Goal: Information Seeking & Learning: Check status

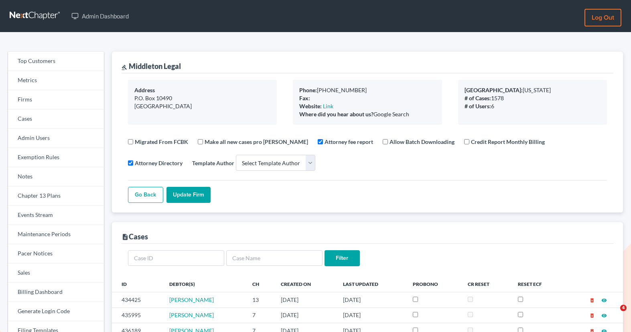
select select
click at [29, 103] on link "Firms" at bounding box center [56, 99] width 96 height 19
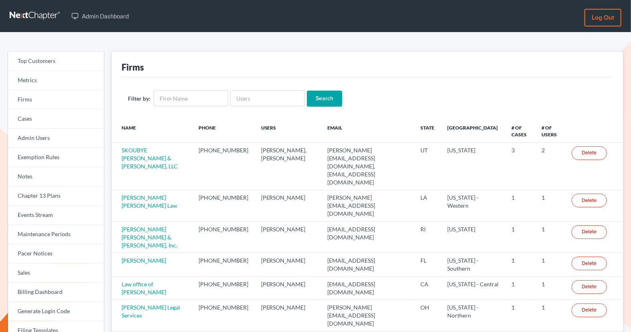
click at [248, 109] on div "Filter by: Search" at bounding box center [368, 98] width 492 height 42
click at [238, 96] on input "text" at bounding box center [267, 98] width 75 height 16
paste input "[PERSON_NAME]"
type input "[PERSON_NAME]"
click at [326, 94] on input "Search" at bounding box center [324, 99] width 35 height 16
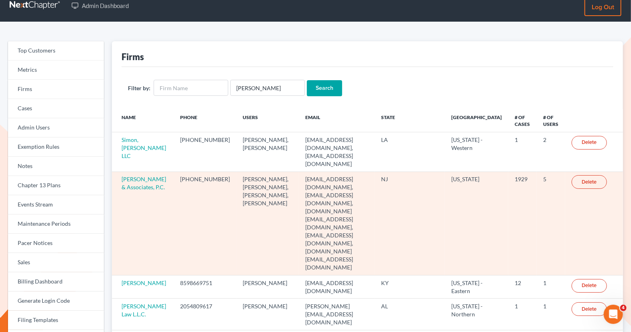
scroll to position [11, 0]
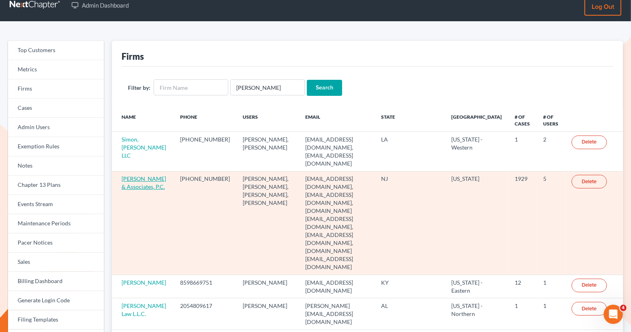
click at [139, 175] on link "[PERSON_NAME] & Associates, P.C." at bounding box center [144, 182] width 45 height 15
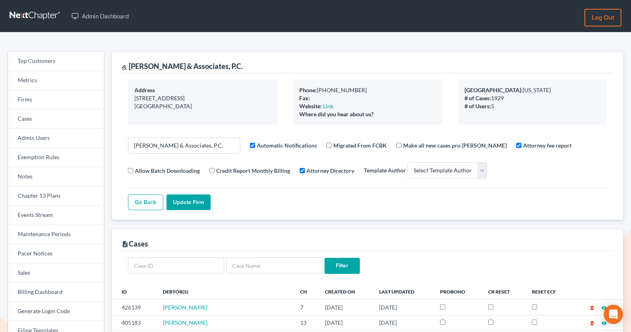
select select
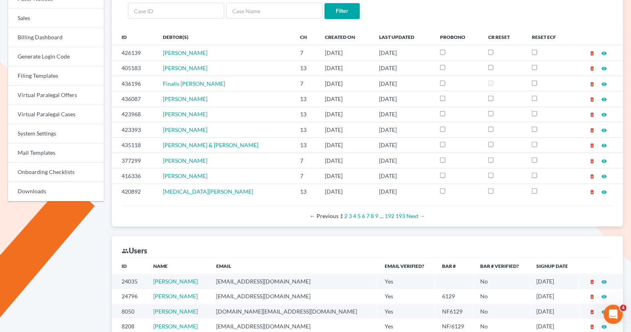
scroll to position [411, 0]
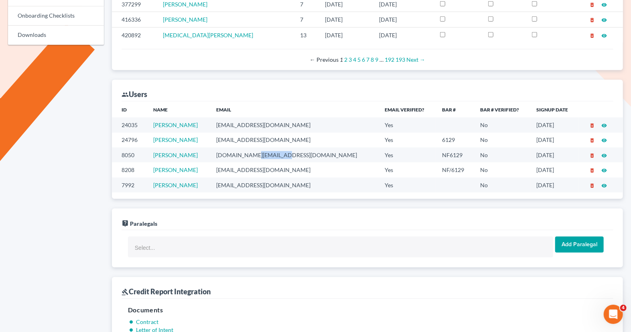
drag, startPoint x: 301, startPoint y: 151, endPoint x: 267, endPoint y: 151, distance: 34.5
click at [266, 151] on td "nickfitz.law@gmail.com" at bounding box center [294, 155] width 169 height 15
click at [295, 165] on td "fitz2law@gmail.com" at bounding box center [294, 170] width 169 height 15
drag, startPoint x: 290, startPoint y: 167, endPoint x: 225, endPoint y: 167, distance: 65.0
click at [225, 167] on tr "8208 Nicholas Fitzgerald fitz2law@gmail.com Yes NF/6129 No 01/09/2020 delete_fo…" at bounding box center [367, 170] width 511 height 15
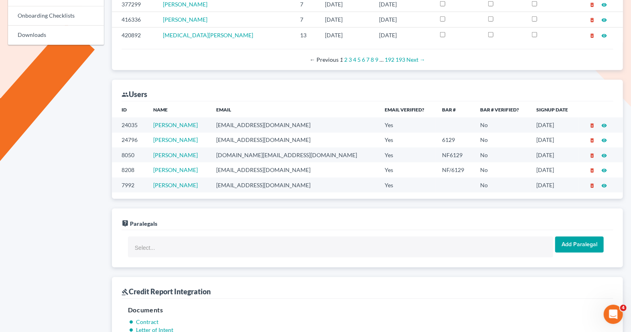
copy tr "fitz2law@gmail.com"
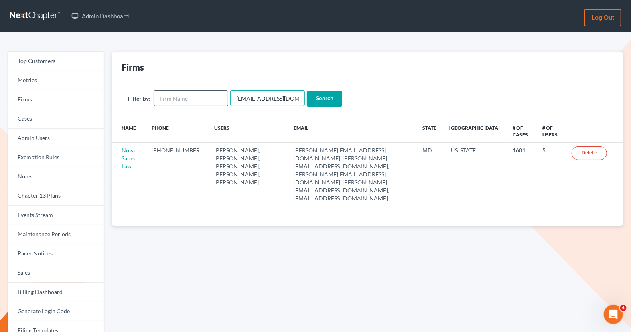
drag, startPoint x: 290, startPoint y: 98, endPoint x: 211, endPoint y: 94, distance: 79.2
click at [212, 96] on form "Filter by: emabuena@gmail.com Search" at bounding box center [367, 98] width 479 height 16
paste input "fesenmyer_law@hot"
type input "[EMAIL_ADDRESS][DOMAIN_NAME]"
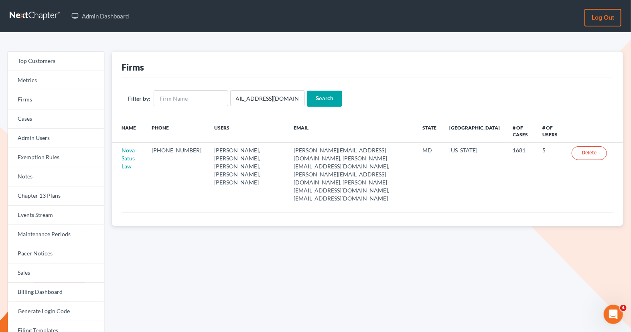
click at [317, 96] on input "Search" at bounding box center [324, 99] width 35 height 16
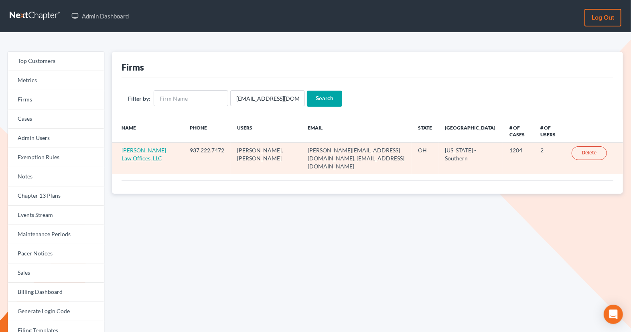
click at [127, 150] on link "[PERSON_NAME] Law Offices, LLC" at bounding box center [144, 154] width 45 height 15
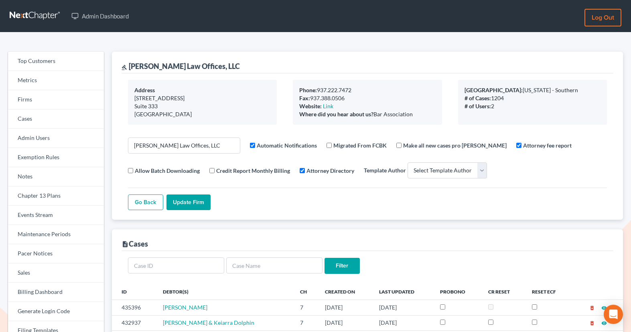
select select
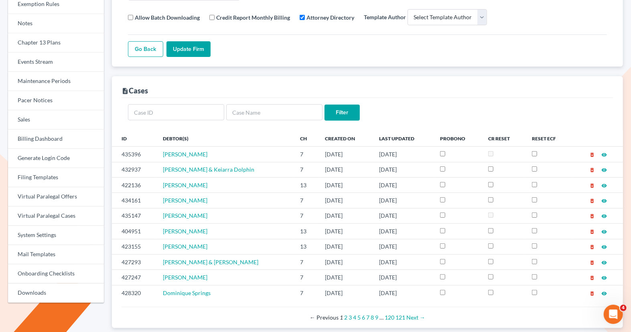
scroll to position [155, 0]
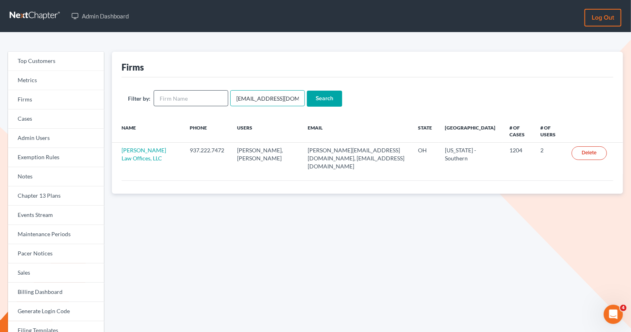
drag, startPoint x: 295, startPoint y: 98, endPoint x: 213, endPoint y: 96, distance: 82.7
click at [213, 96] on form "Filter by: fesenmyer_law@hotmail.com Search" at bounding box center [367, 98] width 479 height 16
drag, startPoint x: 250, startPoint y: 98, endPoint x: 216, endPoint y: 96, distance: 33.4
click at [216, 98] on form "Filter by: com Search" at bounding box center [367, 98] width 479 height 16
paste input "spereyra@scura."
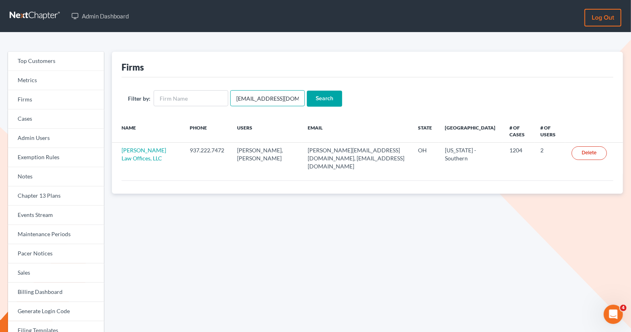
type input "[EMAIL_ADDRESS][DOMAIN_NAME]"
click at [319, 95] on input "Search" at bounding box center [324, 99] width 35 height 16
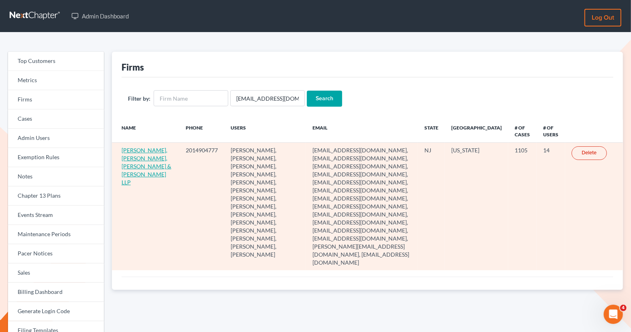
click at [132, 157] on link "[PERSON_NAME], [PERSON_NAME], [PERSON_NAME] & [PERSON_NAME] LLP" at bounding box center [147, 166] width 50 height 39
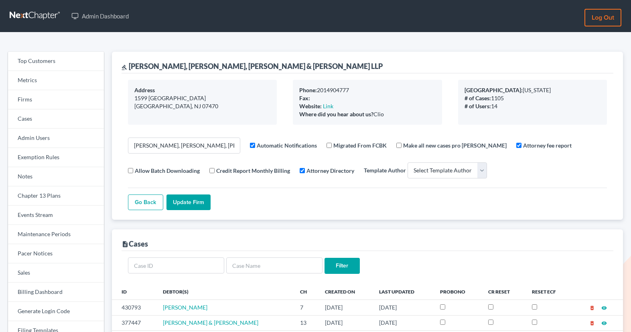
select select
click at [59, 103] on link "Firms" at bounding box center [56, 99] width 96 height 19
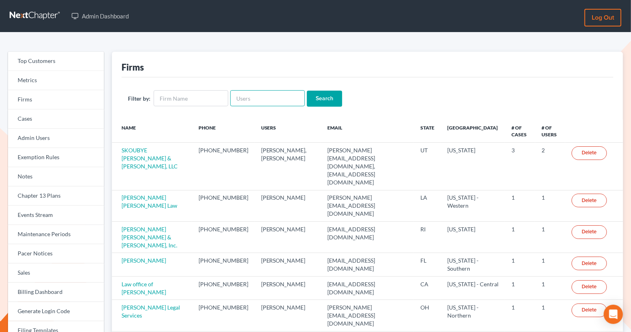
click at [257, 97] on input "text" at bounding box center [267, 98] width 75 height 16
paste input "[EMAIL_ADDRESS][DOMAIN_NAME]"
type input "[EMAIL_ADDRESS][DOMAIN_NAME]"
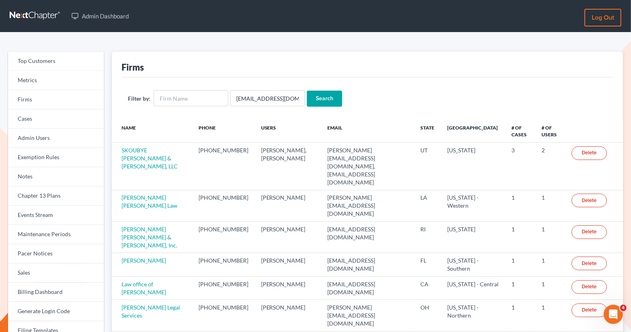
click at [327, 94] on input "Search" at bounding box center [324, 99] width 35 height 16
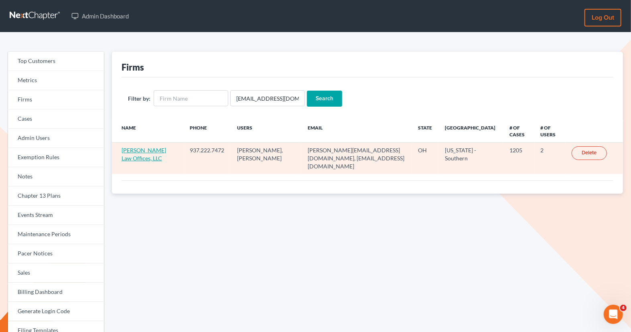
click at [131, 159] on link "[PERSON_NAME] Law Offices, LLC" at bounding box center [144, 154] width 45 height 15
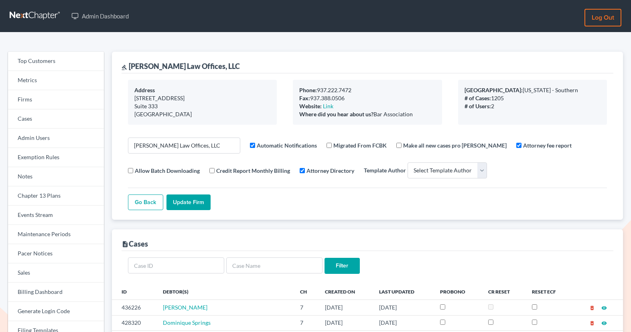
select select
click at [34, 96] on link "Firms" at bounding box center [56, 99] width 96 height 19
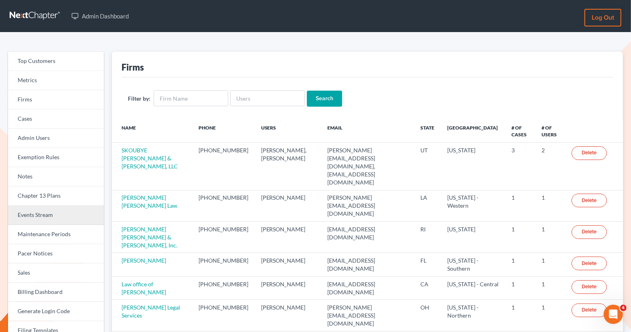
click at [53, 222] on link "Events Stream" at bounding box center [56, 215] width 96 height 19
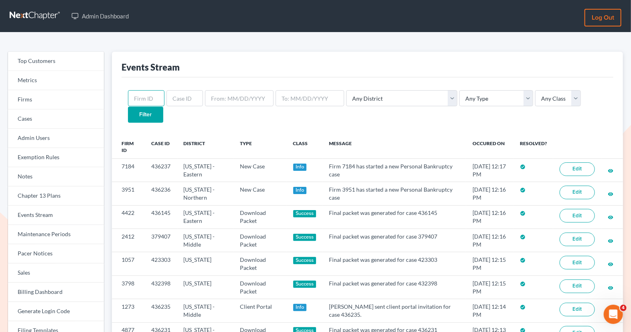
click at [145, 101] on input "text" at bounding box center [146, 98] width 37 height 16
paste input "435441"
type input "435441"
click at [163, 107] on input "Filter" at bounding box center [145, 115] width 35 height 16
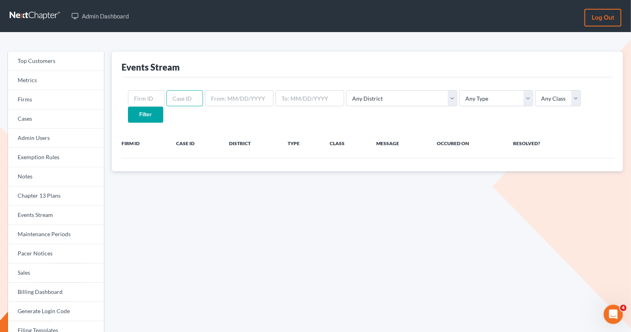
click at [181, 95] on input "text" at bounding box center [185, 98] width 37 height 16
paste input "435441"
type input "435441"
click at [163, 107] on input "Filter" at bounding box center [145, 115] width 35 height 16
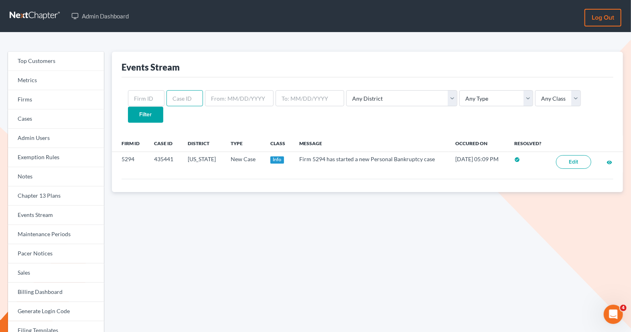
click at [173, 101] on input "text" at bounding box center [185, 98] width 37 height 16
paste input "424320"
type input "424320"
click at [163, 107] on input "Filter" at bounding box center [145, 115] width 35 height 16
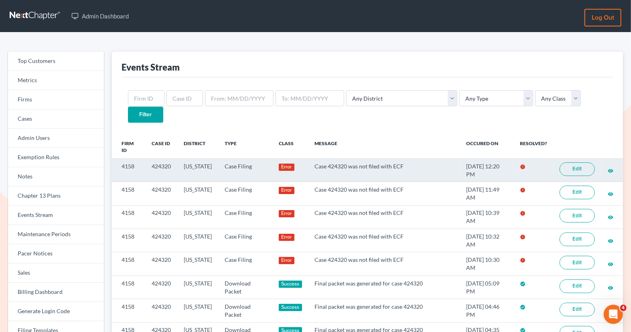
click at [571, 163] on link "Edit" at bounding box center [577, 170] width 35 height 14
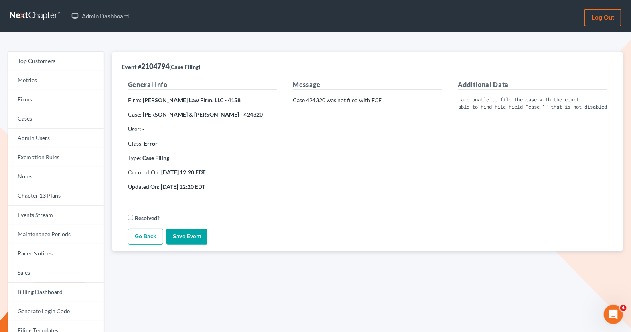
scroll to position [0, 13]
click at [505, 166] on div "Additional Data We are unable to file the case with the court. Unable to find f…" at bounding box center [532, 139] width 165 height 118
click at [324, 102] on p "Case 424320 was not filed with ECF" at bounding box center [367, 100] width 149 height 8
drag, startPoint x: 326, startPoint y: 101, endPoint x: 307, endPoint y: 100, distance: 18.1
click at [307, 100] on p "Case 424320 was not filed with ECF" at bounding box center [367, 100] width 149 height 8
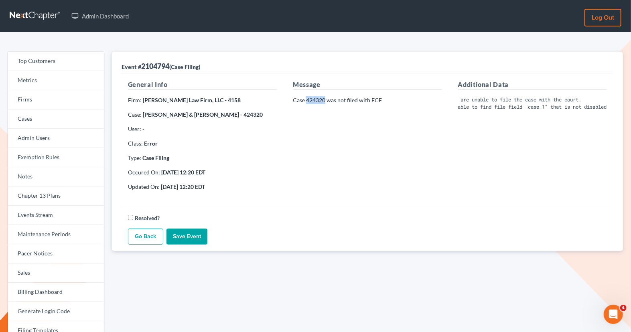
copy p "424320"
click at [56, 100] on link "Firms" at bounding box center [56, 99] width 96 height 19
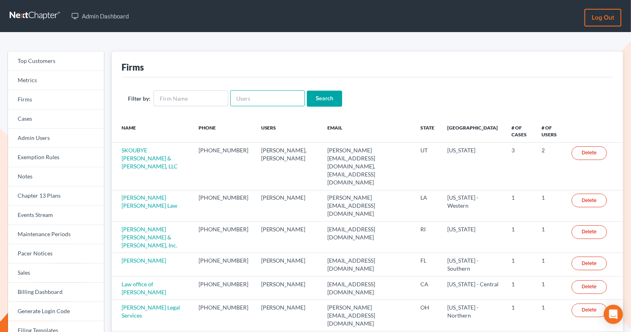
click at [259, 91] on input "text" at bounding box center [267, 98] width 75 height 16
paste input "stuart@compassionate-counsel.com"
type input "stuart@compassionate-counsel.com"
click at [314, 101] on input "Search" at bounding box center [324, 99] width 35 height 16
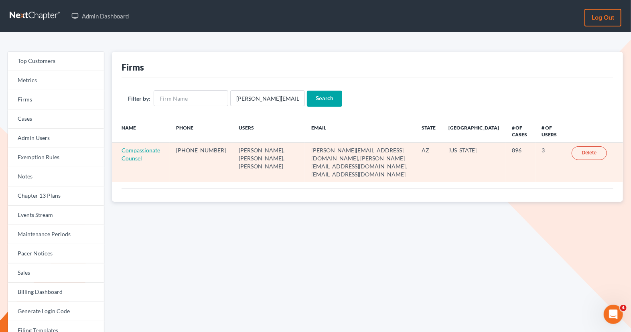
click at [143, 148] on link "Compassionate Counsel" at bounding box center [141, 154] width 39 height 15
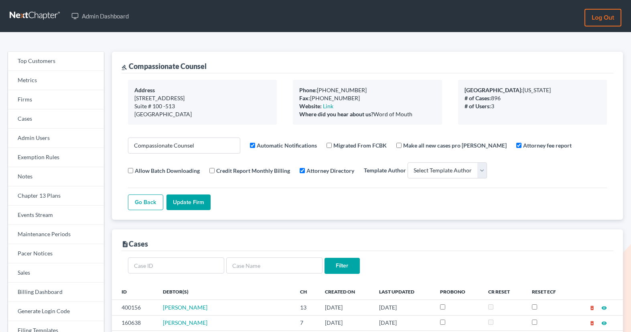
select select
click at [33, 239] on link "Maintenance Periods" at bounding box center [56, 234] width 96 height 19
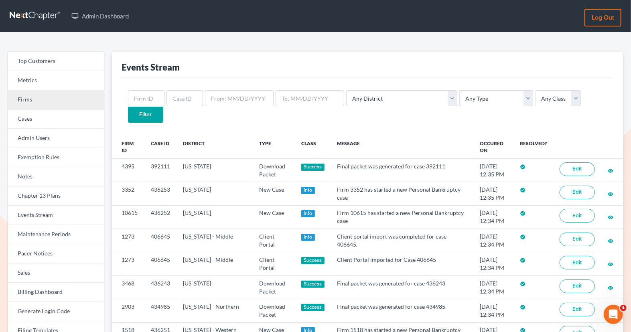
click at [35, 102] on link "Firms" at bounding box center [56, 99] width 96 height 19
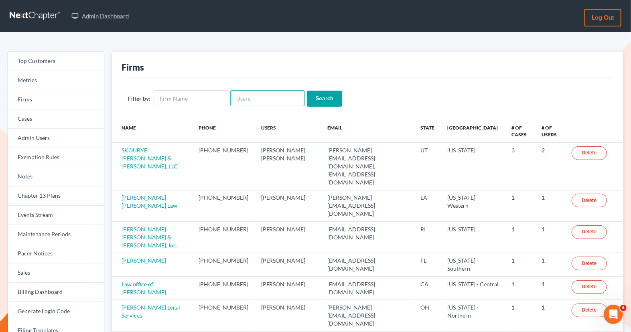
click at [238, 99] on input "text" at bounding box center [267, 98] width 75 height 16
paste input "[PERSON_NAME]"
type input "[PERSON_NAME]"
drag, startPoint x: 275, startPoint y: 102, endPoint x: 220, endPoint y: 98, distance: 55.1
click at [220, 99] on form "Filter by: Stuart D. Gavzy Search" at bounding box center [367, 98] width 479 height 16
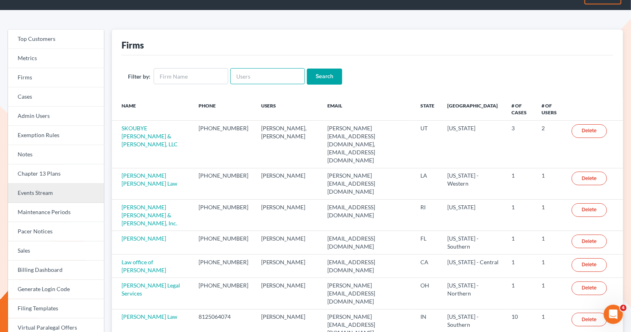
scroll to position [44, 0]
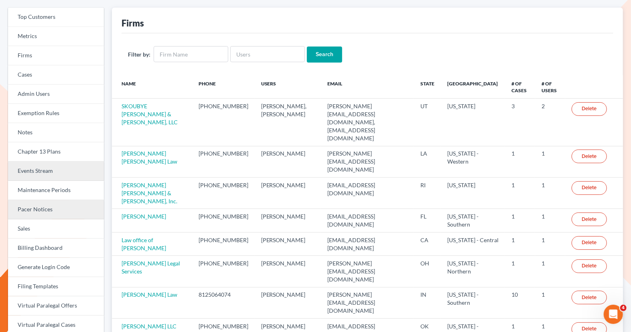
click at [56, 213] on link "Pacer Notices" at bounding box center [56, 209] width 96 height 19
click at [56, 206] on link "Pacer Notices" at bounding box center [56, 209] width 96 height 19
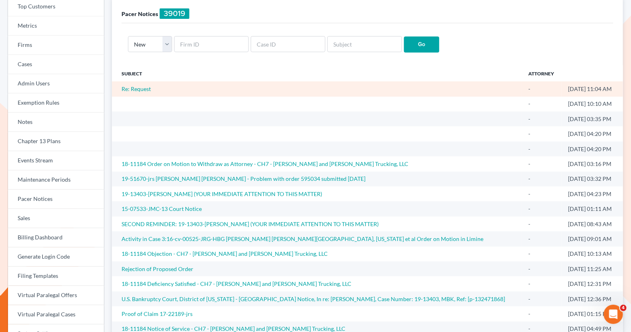
scroll to position [62, 0]
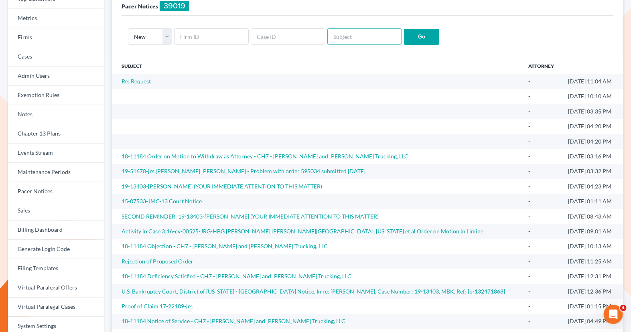
click at [328, 34] on input "text" at bounding box center [365, 37] width 75 height 16
paste input "[PERSON_NAME]"
click at [351, 37] on input "[PERSON_NAME]" at bounding box center [365, 37] width 75 height 16
type input "StuartGavzy"
click at [404, 39] on input "Go" at bounding box center [421, 37] width 35 height 16
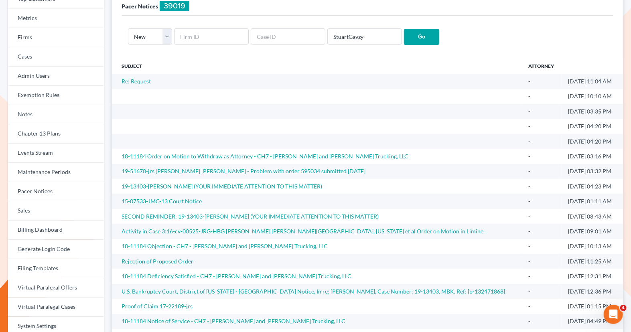
scroll to position [63, 0]
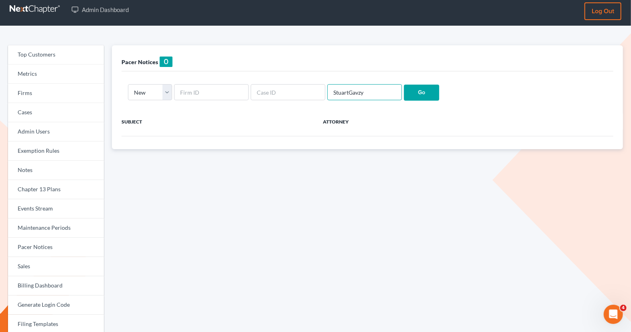
click at [344, 93] on input "StuartGavzy" at bounding box center [365, 92] width 75 height 16
type input "[PERSON_NAME]"
click at [404, 95] on input "Go" at bounding box center [421, 93] width 35 height 16
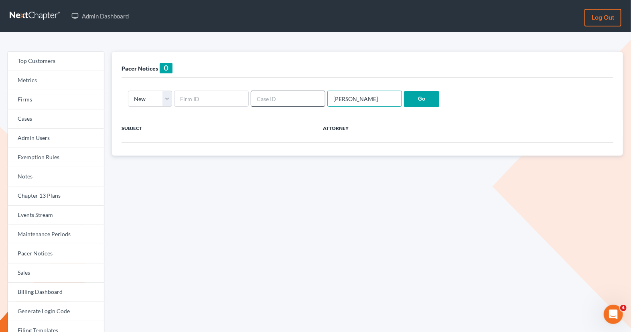
drag, startPoint x: 350, startPoint y: 99, endPoint x: 307, endPoint y: 97, distance: 43.4
click at [307, 97] on form "New Saved Archived Spam [PERSON_NAME] Go" at bounding box center [367, 99] width 479 height 16
type input "Gavzy"
click at [410, 104] on input "Go" at bounding box center [421, 99] width 35 height 16
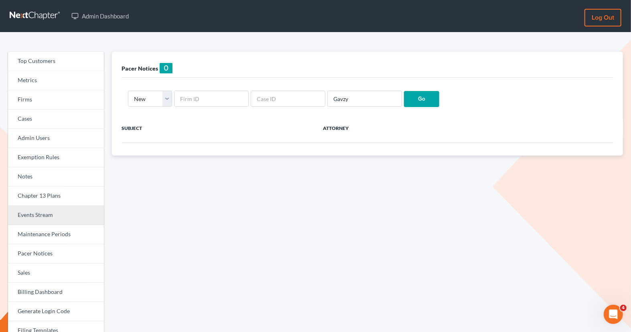
click at [42, 214] on link "Events Stream" at bounding box center [56, 215] width 96 height 19
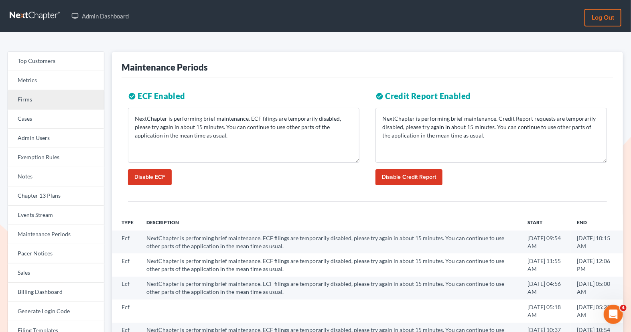
click at [48, 100] on link "Firms" at bounding box center [56, 99] width 96 height 19
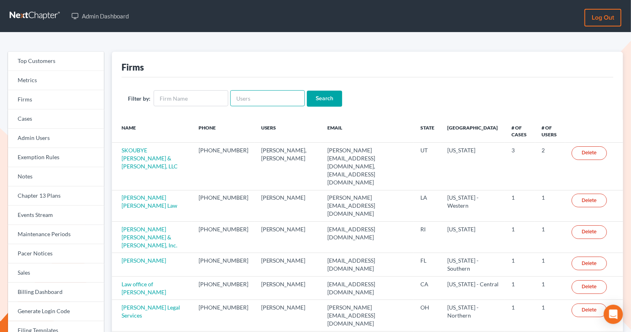
click at [271, 100] on input "text" at bounding box center [267, 98] width 75 height 16
paste input "[PERSON_NAME][EMAIL_ADDRESS][PERSON_NAME][DOMAIN_NAME]"
type input "[PERSON_NAME][EMAIL_ADDRESS][PERSON_NAME][DOMAIN_NAME]"
click at [319, 90] on form "Filter by: damon.bruntz@bruntzlaw.com Search" at bounding box center [367, 98] width 479 height 16
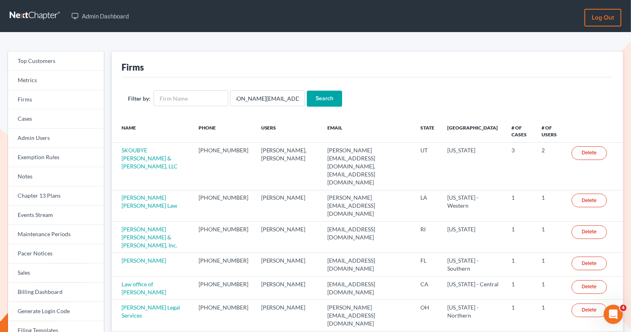
scroll to position [0, 0]
click at [319, 97] on input "Search" at bounding box center [324, 99] width 35 height 16
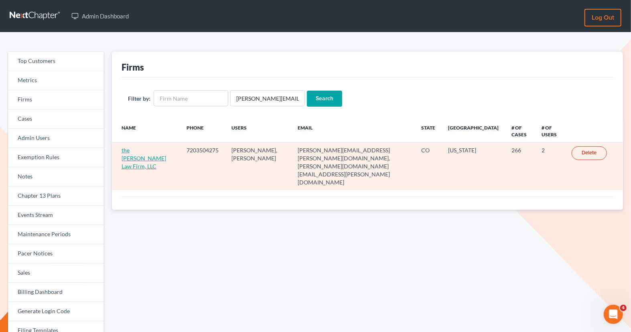
click at [139, 149] on link "the [PERSON_NAME] Law Firm, LLC" at bounding box center [144, 158] width 45 height 23
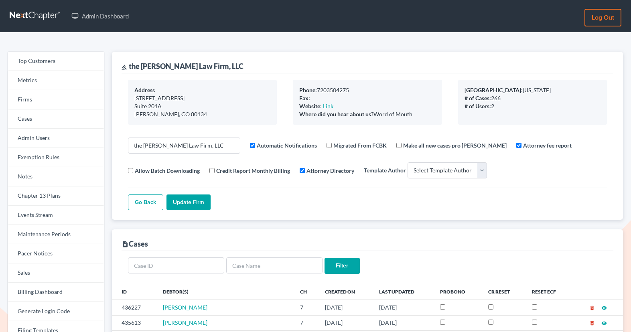
select select
click at [217, 66] on div "gavel the Bruntz Law Firm, LLC" at bounding box center [368, 63] width 492 height 22
drag, startPoint x: 217, startPoint y: 66, endPoint x: 130, endPoint y: 65, distance: 87.5
click at [130, 65] on div "gavel the Bruntz Law Firm, LLC" at bounding box center [368, 63] width 492 height 22
copy div "the Bruntz Law Firm, LLC"
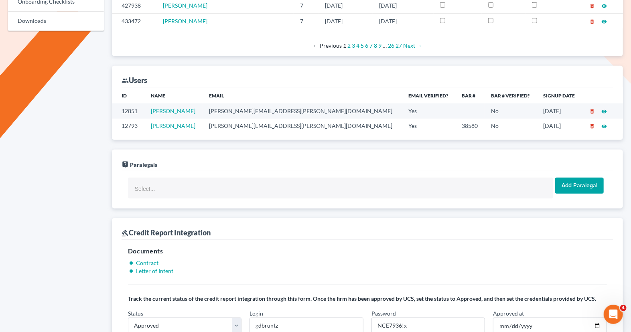
scroll to position [576, 0]
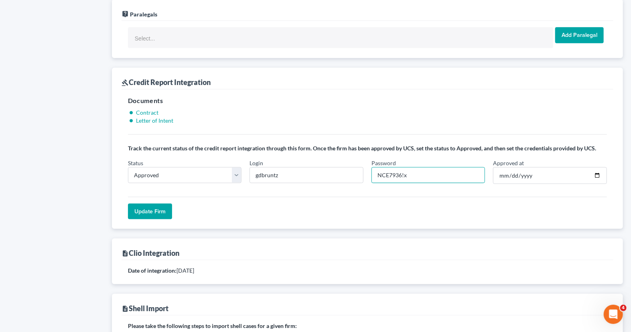
drag, startPoint x: 401, startPoint y: 170, endPoint x: 365, endPoint y: 170, distance: 35.7
click at [365, 170] on div "Status In Progress Not Approved Approved Retry Login gdbruntz Password NCE7936!…" at bounding box center [367, 175] width 487 height 32
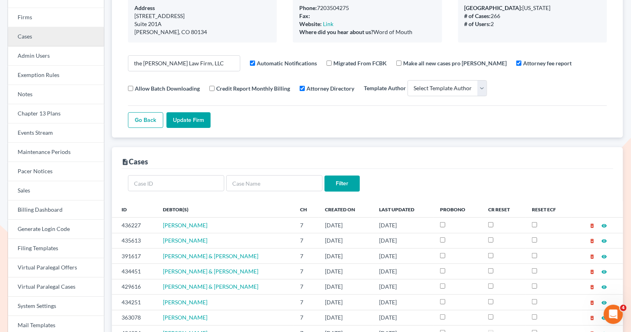
scroll to position [0, 0]
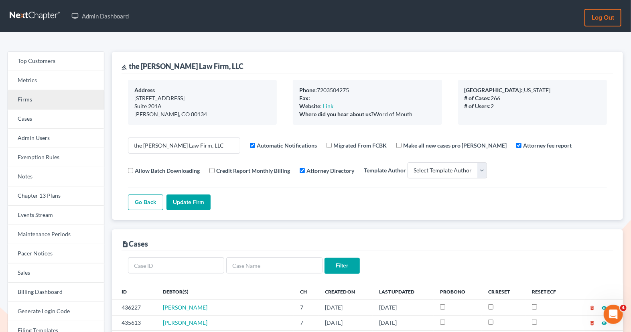
click at [55, 96] on link "Firms" at bounding box center [56, 99] width 96 height 19
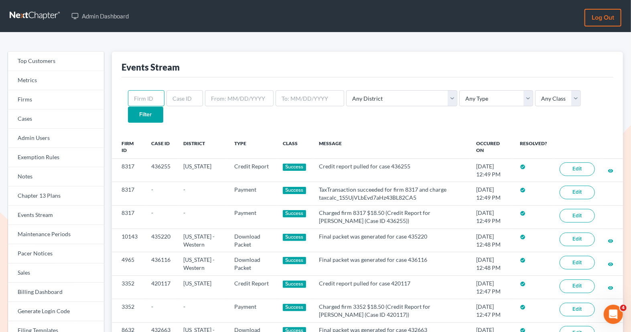
click at [142, 94] on input "text" at bounding box center [146, 98] width 37 height 16
paste input "7707"
type input "7707"
click at [469, 95] on select "Any Type Case Applied To Plan Case Archive Case Duplicate Case Filing Chapter 1…" at bounding box center [497, 98] width 74 height 16
select select "credit_report"
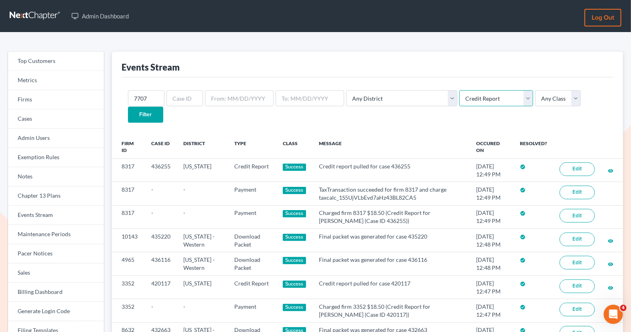
click at [460, 90] on select "Any Type Case Applied To Plan Case Archive Case Duplicate Case Filing Chapter 1…" at bounding box center [497, 98] width 74 height 16
click at [558, 106] on div "7707 Any District Alabama - Middle Alabama - Northern Alabama - Southern Alaska…" at bounding box center [368, 106] width 492 height 58
click at [163, 107] on input "Filter" at bounding box center [145, 115] width 35 height 16
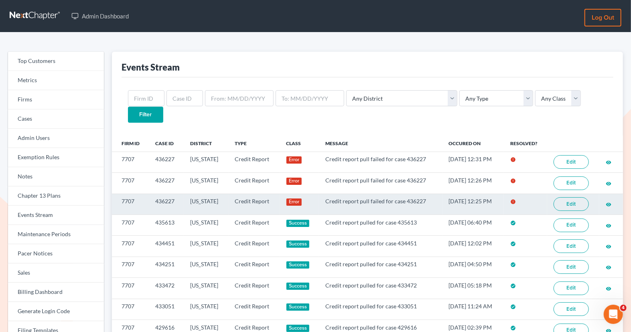
click at [568, 197] on link "Edit" at bounding box center [571, 204] width 35 height 14
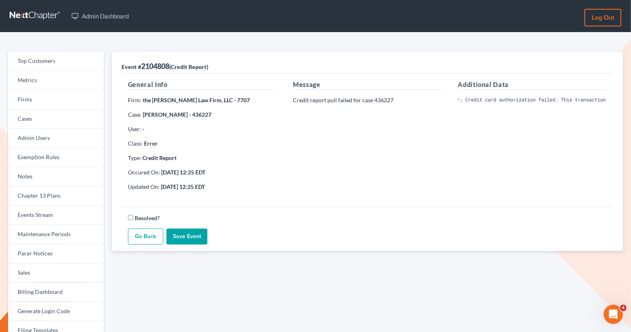
scroll to position [0, 93]
click at [485, 130] on div "Additional Data Invalid Client Account Identifier; Credit card authorization fa…" at bounding box center [532, 139] width 165 height 118
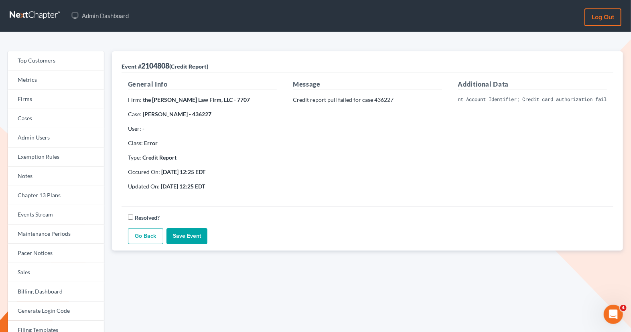
scroll to position [0, 0]
click at [485, 167] on div "Additional Data Invalid Client Account Identifier; Credit card authorization fa…" at bounding box center [532, 138] width 165 height 118
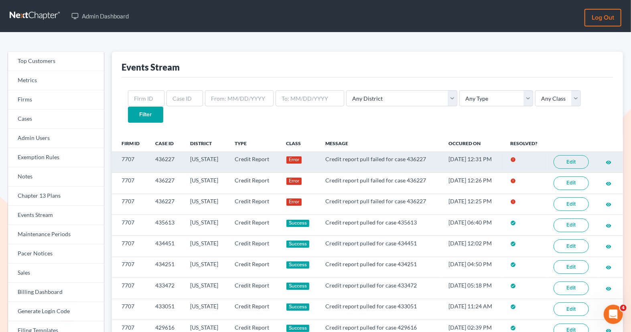
click at [569, 155] on link "Edit" at bounding box center [571, 162] width 35 height 14
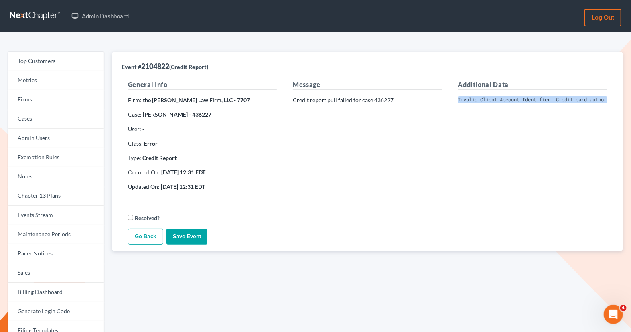
scroll to position [0, 157]
drag, startPoint x: 458, startPoint y: 99, endPoint x: 655, endPoint y: 99, distance: 196.7
click at [631, 99] on html "Admin Dashboard Log out Top Customers Metrics Firms Cases Admin Users Exemption…" at bounding box center [315, 248] width 631 height 497
copy pre "Invalid Client Account Identifier; Credit card authorization failed: This trans…"
click at [456, 95] on div "Additional Data Invalid Client Account Identifier; Credit card authorization fa…" at bounding box center [532, 139] width 165 height 118
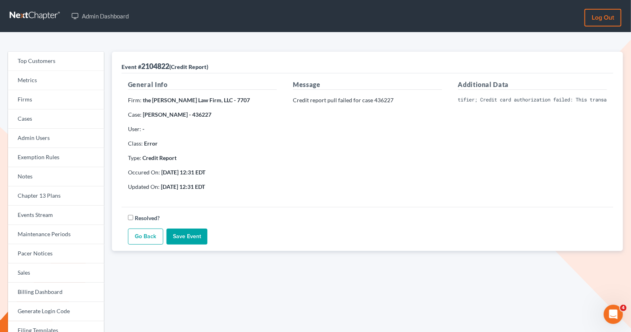
scroll to position [0, 0]
click at [473, 182] on div "Additional Data Invalid Client Account Identifier; Credit card authorization fa…" at bounding box center [532, 139] width 165 height 118
drag, startPoint x: 458, startPoint y: 98, endPoint x: 625, endPoint y: 102, distance: 167.0
click at [625, 102] on div "Event # 2104822 (Credit Report) General Info Firm: the Bruntz Law Firm, LLC - 7…" at bounding box center [367, 257] width 519 height 411
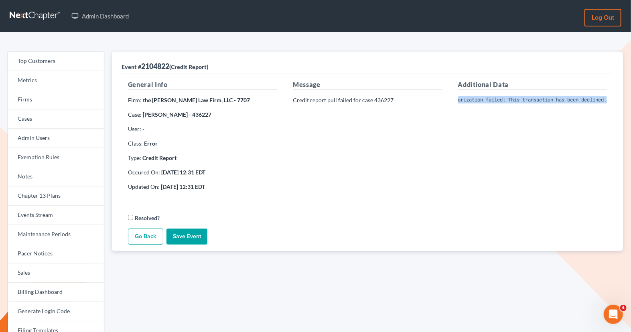
copy pre "Invalid Client Account Identifier; Credit card authorization failed: This trans…"
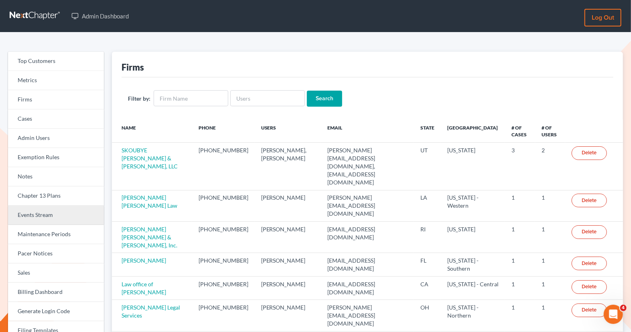
click at [48, 219] on link "Events Stream" at bounding box center [56, 215] width 96 height 19
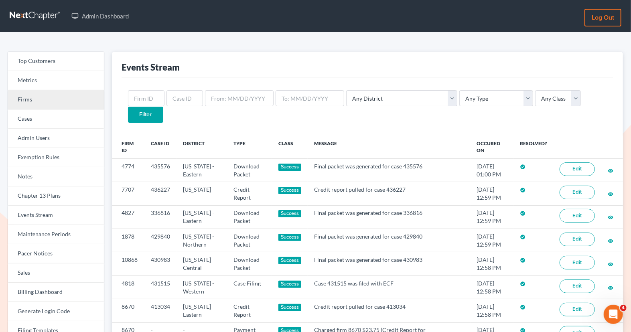
click at [41, 92] on link "Firms" at bounding box center [56, 99] width 96 height 19
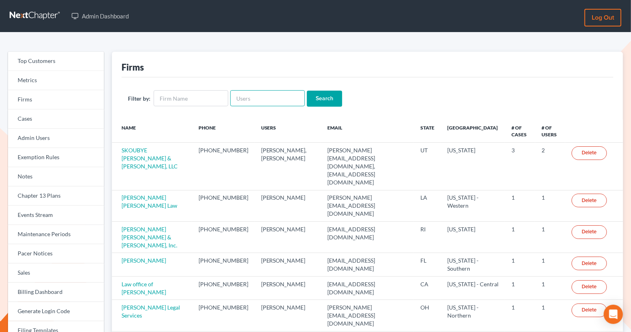
click at [258, 95] on input "text" at bounding box center [267, 98] width 75 height 16
paste input "[PERSON_NAME][EMAIL_ADDRESS][DOMAIN_NAME]"
type input "[PERSON_NAME][EMAIL_ADDRESS][DOMAIN_NAME]"
click at [324, 94] on input "Search" at bounding box center [324, 99] width 35 height 16
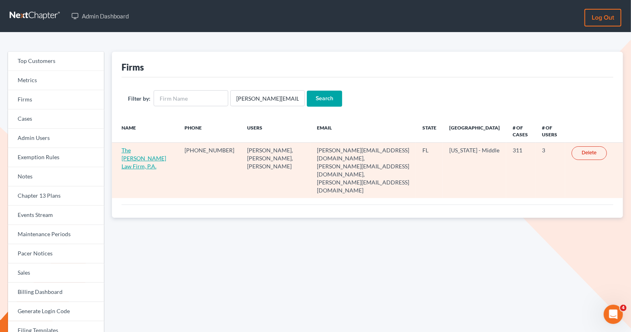
click at [142, 150] on link "The Tancredo Law Firm, P.A." at bounding box center [144, 158] width 45 height 23
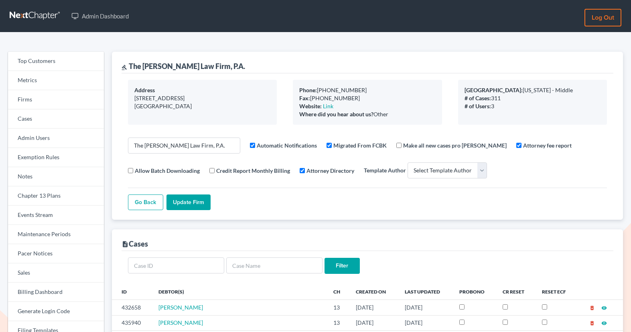
select select
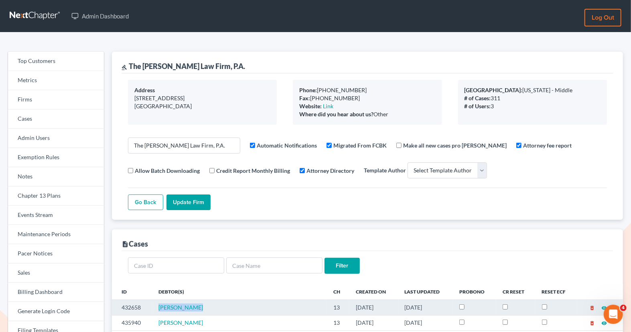
drag, startPoint x: 219, startPoint y: 305, endPoint x: 160, endPoint y: 304, distance: 59.0
click at [160, 304] on td "[PERSON_NAME]" at bounding box center [239, 307] width 175 height 15
copy span "[PERSON_NAME]"
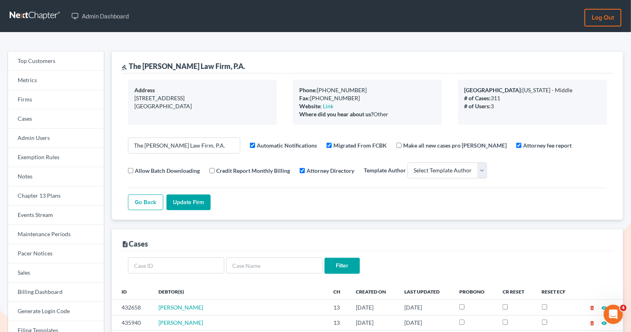
click at [248, 240] on div "description Cases" at bounding box center [368, 241] width 492 height 22
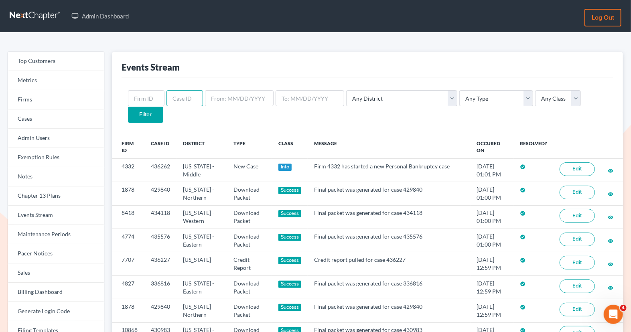
click at [183, 100] on input "text" at bounding box center [185, 98] width 37 height 16
paste input "4467"
type input "4467"
drag, startPoint x: 191, startPoint y: 95, endPoint x: 140, endPoint y: 94, distance: 50.2
click at [140, 95] on form "4467 Any District Alabama - Middle Alabama - Northern Alabama - Southern Alaska…" at bounding box center [367, 106] width 479 height 32
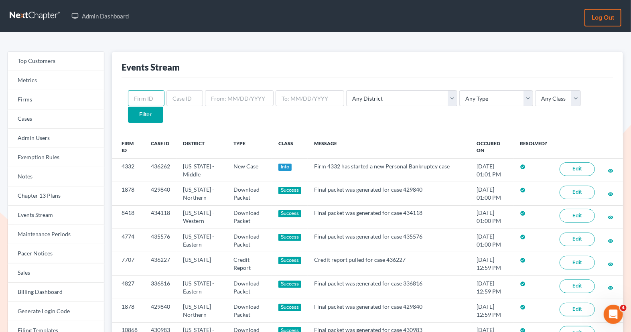
click at [142, 96] on input "text" at bounding box center [146, 98] width 37 height 16
paste input "4467"
type input "4467"
click at [163, 107] on input "Filter" at bounding box center [145, 115] width 35 height 16
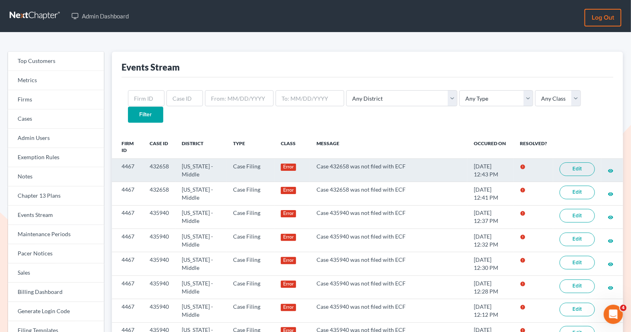
click at [578, 163] on link "Edit" at bounding box center [577, 170] width 35 height 14
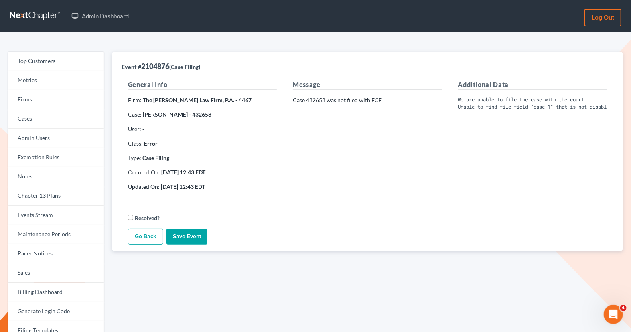
scroll to position [3, 0]
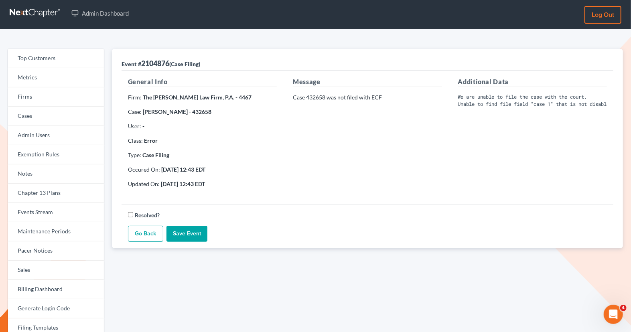
click at [326, 96] on p "Case 432658 was not filed with ECF" at bounding box center [367, 98] width 149 height 8
click at [326, 95] on p "Case 432658 was not filed with ECF" at bounding box center [367, 98] width 149 height 8
drag, startPoint x: 326, startPoint y: 95, endPoint x: 308, endPoint y: 94, distance: 18.5
click at [308, 94] on p "Case 432658 was not filed with ECF" at bounding box center [367, 98] width 149 height 8
copy p "432658"
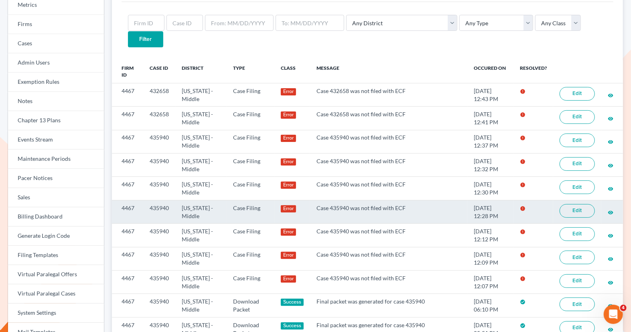
scroll to position [67, 0]
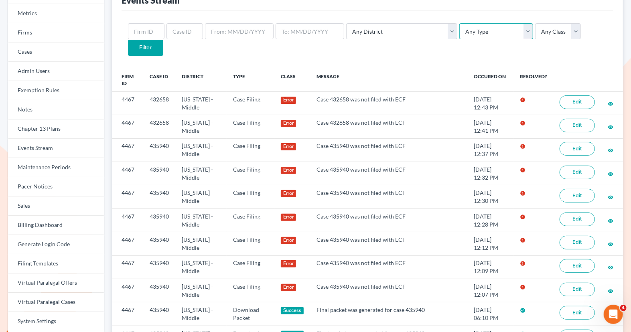
click at [463, 32] on select "Any Type Case Applied To Plan Case Archive Case Duplicate Case Filing Chapter 1…" at bounding box center [497, 31] width 74 height 16
select select "case_filing"
click at [460, 23] on select "Any Type Case Applied To Plan Case Archive Case Duplicate Case Filing Chapter 1…" at bounding box center [497, 31] width 74 height 16
click at [146, 34] on input "text" at bounding box center [146, 31] width 37 height 16
paste input "432658"
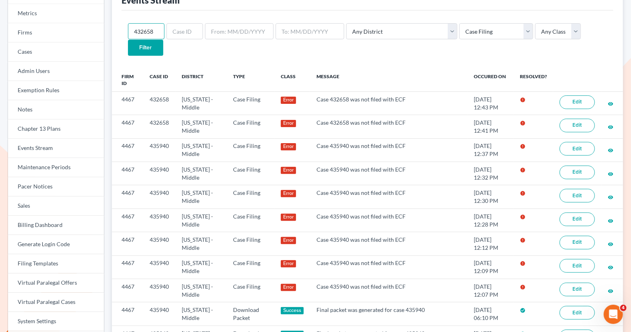
type input "432658"
click at [163, 40] on input "Filter" at bounding box center [145, 48] width 35 height 16
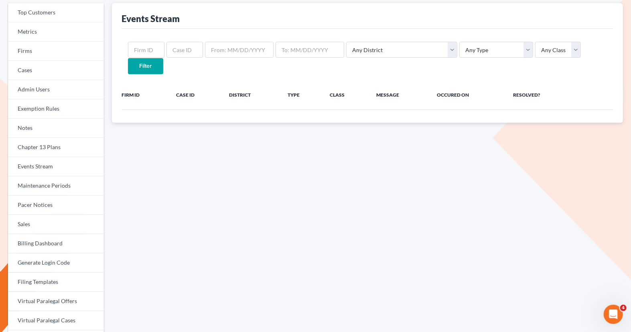
scroll to position [13, 0]
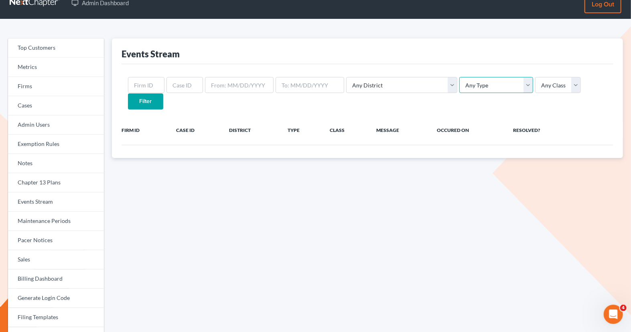
click at [460, 87] on select "Any Type Case Applied To Plan Case Archive Case Duplicate Case Filing Chapter 1…" at bounding box center [497, 85] width 74 height 16
select select "case_filing"
click at [460, 77] on select "Any Type Case Applied To Plan Case Archive Case Duplicate Case Filing Chapter 1…" at bounding box center [497, 85] width 74 height 16
click at [163, 94] on input "Filter" at bounding box center [145, 102] width 35 height 16
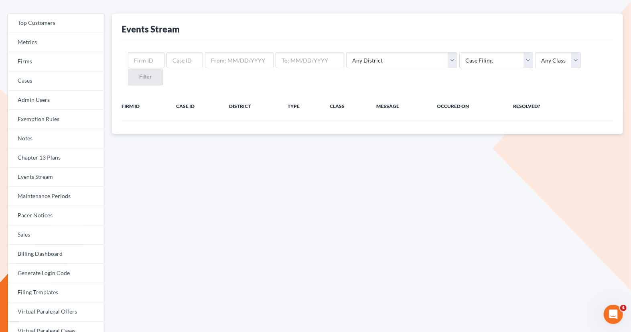
scroll to position [79, 0]
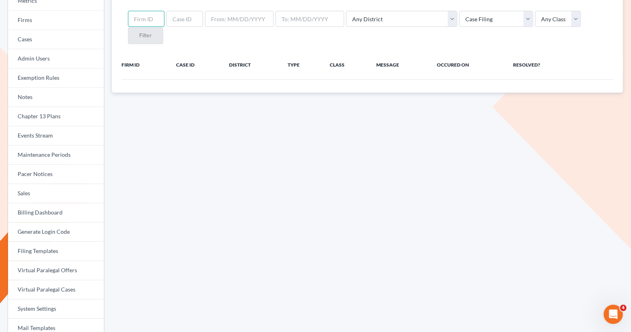
click at [152, 20] on input "text" at bounding box center [146, 19] width 37 height 16
paste input "432658"
type input "432658"
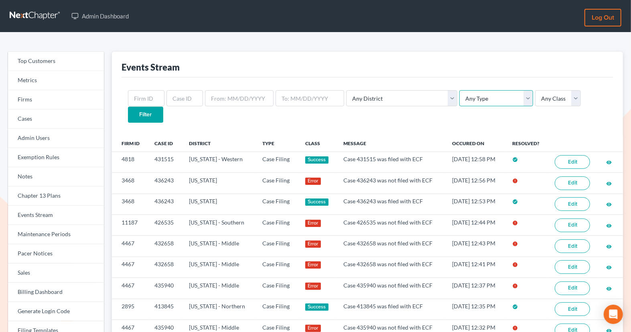
click at [460, 103] on select "Any Type Case Applied To Plan Case Archive Case Duplicate Case Filing Chapter 1…" at bounding box center [497, 98] width 74 height 16
select select "case_filing"
click at [460, 90] on select "Any Type Case Applied To Plan Case Archive Case Duplicate Case Filing Chapter 1…" at bounding box center [497, 98] width 74 height 16
click at [144, 100] on input "text" at bounding box center [146, 98] width 37 height 16
paste input "432658"
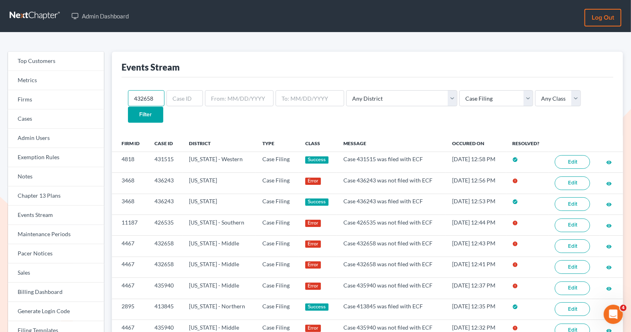
type input "432658"
click at [163, 107] on input "Filter" at bounding box center [145, 115] width 35 height 16
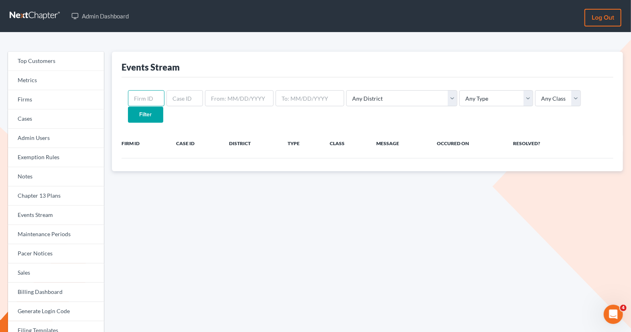
click at [161, 96] on input "text" at bounding box center [146, 98] width 37 height 16
paste input "432658"
type input "432658"
click at [179, 98] on input "text" at bounding box center [185, 98] width 37 height 16
drag, startPoint x: 155, startPoint y: 98, endPoint x: 114, endPoint y: 98, distance: 40.1
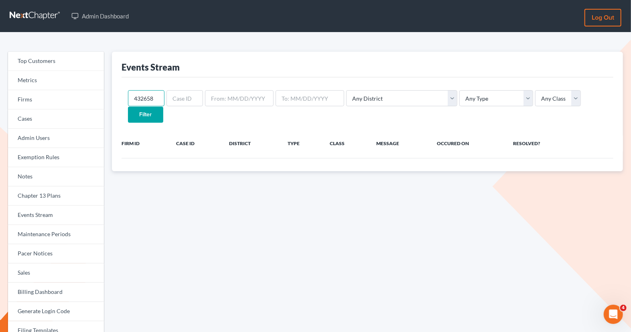
click at [114, 98] on div "Events Stream 432658 Any District Alabama - Middle Alabama - Northern Alabama -…" at bounding box center [367, 112] width 511 height 120
paste input "4467"
type input "4467"
click at [460, 98] on select "Any Type Case Applied To Plan Case Archive Case Duplicate Case Filing Chapter 1…" at bounding box center [497, 98] width 74 height 16
select select "case_filing"
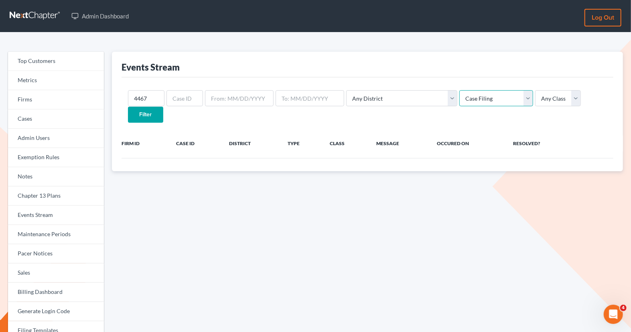
click at [460, 90] on select "Any Type Case Applied To Plan Case Archive Case Duplicate Case Filing Chapter 1…" at bounding box center [497, 98] width 74 height 16
click at [163, 107] on input "Filter" at bounding box center [145, 115] width 35 height 16
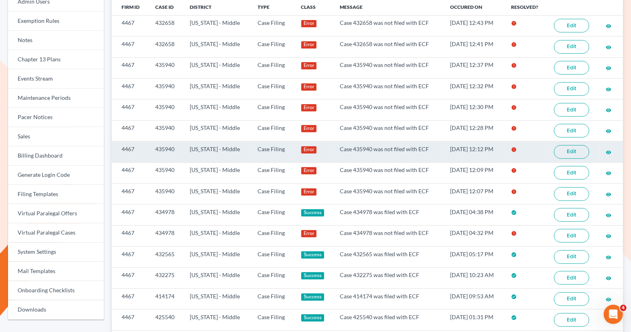
scroll to position [139, 0]
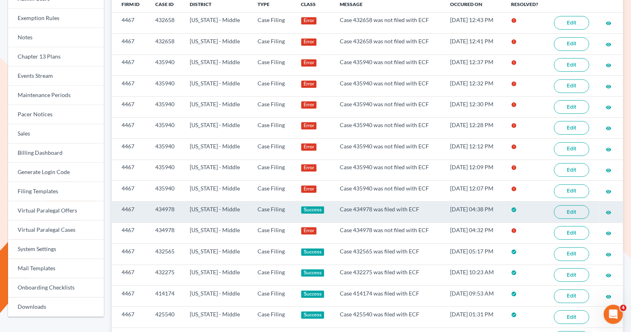
click at [574, 206] on link "Edit" at bounding box center [571, 213] width 35 height 14
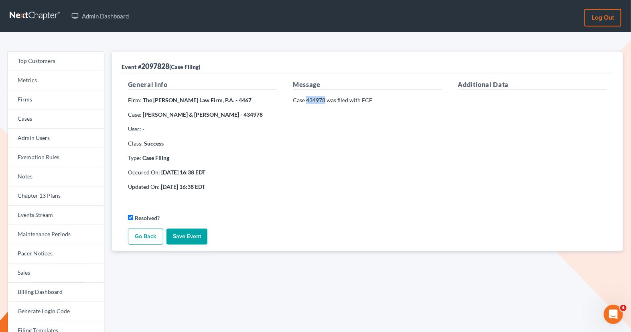
drag, startPoint x: 324, startPoint y: 101, endPoint x: 307, endPoint y: 100, distance: 16.9
click at [307, 100] on p "Case 434978 was filed with ECF" at bounding box center [367, 100] width 149 height 8
copy p "434978"
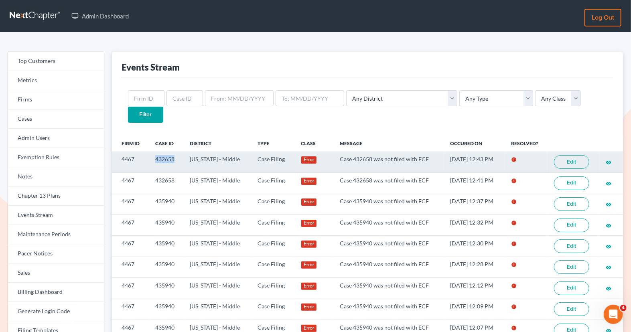
drag, startPoint x: 177, startPoint y: 144, endPoint x: 157, endPoint y: 143, distance: 20.5
click at [157, 152] on td "432658" at bounding box center [166, 162] width 35 height 21
copy td "432658"
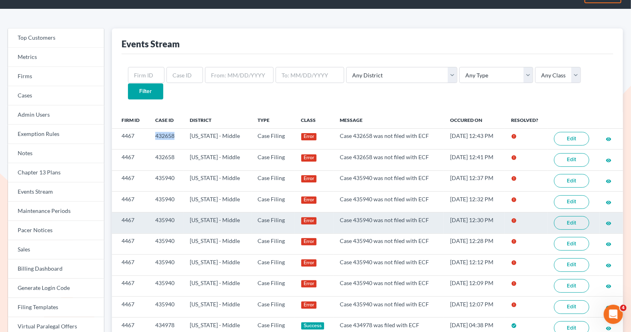
scroll to position [42, 0]
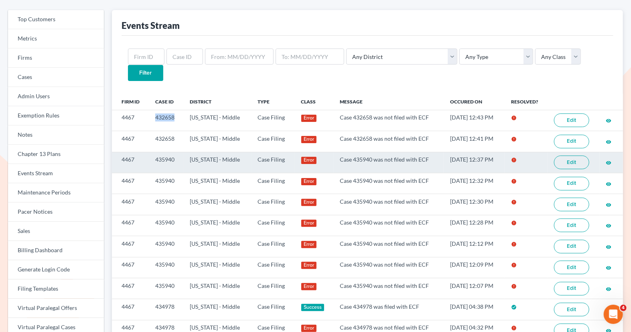
click at [575, 156] on link "Edit" at bounding box center [571, 163] width 35 height 14
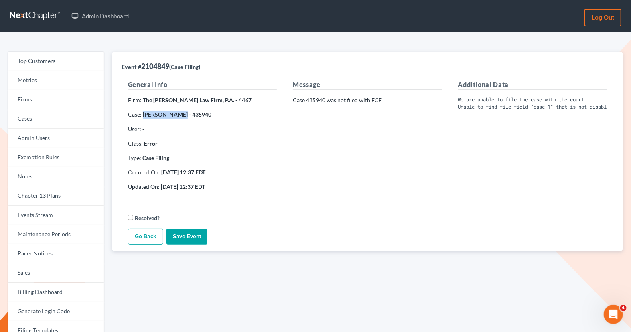
drag, startPoint x: 173, startPoint y: 114, endPoint x: 143, endPoint y: 114, distance: 30.5
click at [143, 114] on strong "[PERSON_NAME] - 435940" at bounding box center [177, 114] width 69 height 7
copy strong "[PERSON_NAME]"
